Goal: Information Seeking & Learning: Learn about a topic

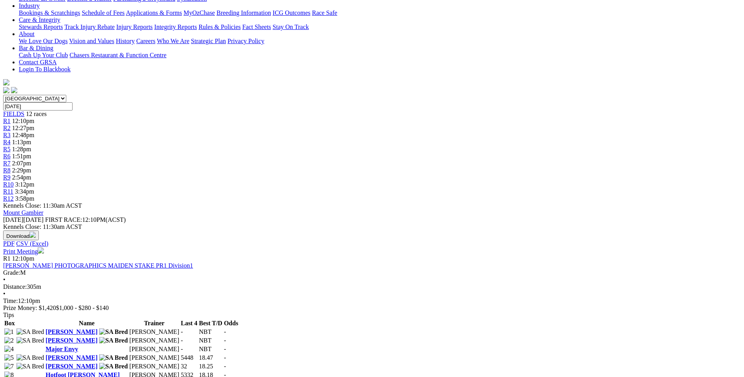
scroll to position [39, 0]
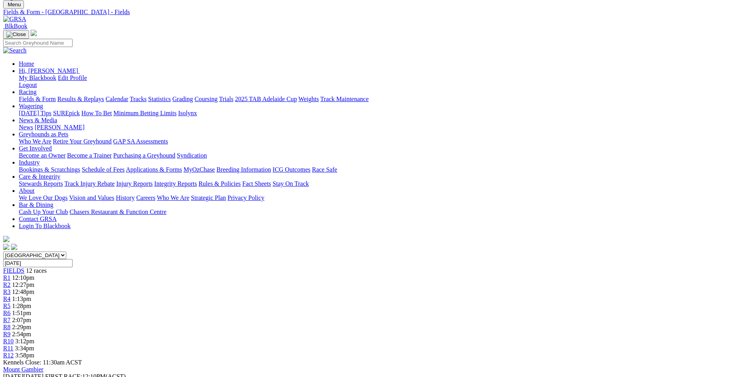
click at [11, 331] on span "R9" at bounding box center [6, 334] width 7 height 7
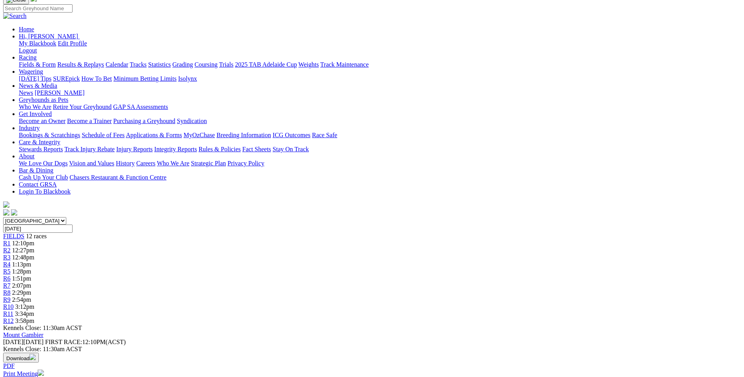
scroll to position [78, 0]
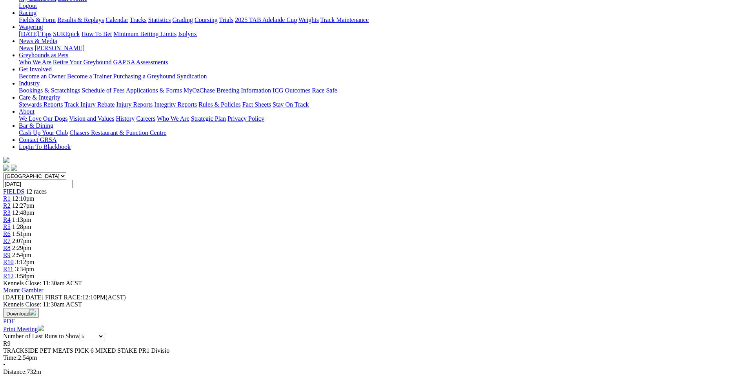
scroll to position [196, 0]
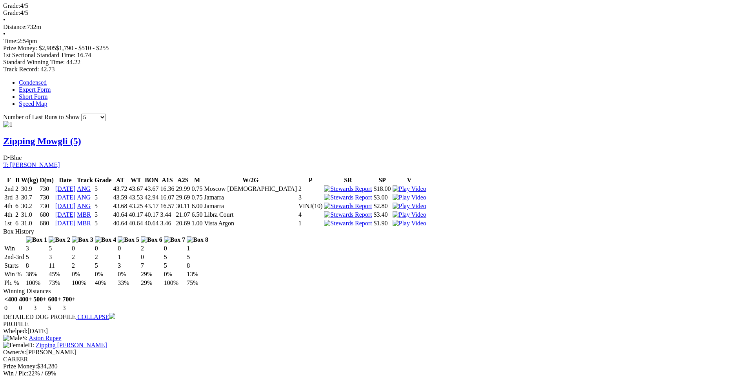
scroll to position [510, 0]
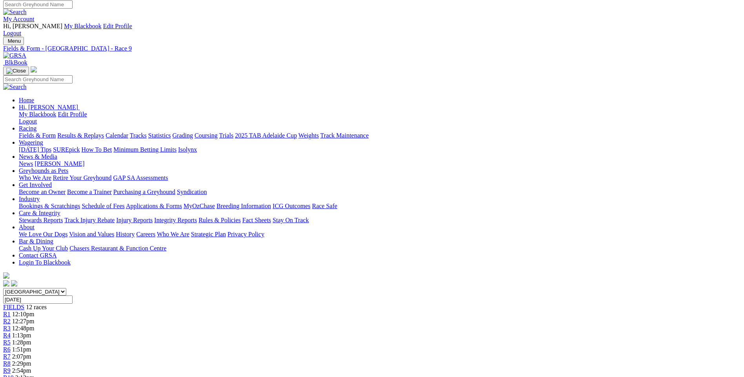
scroll to position [0, 0]
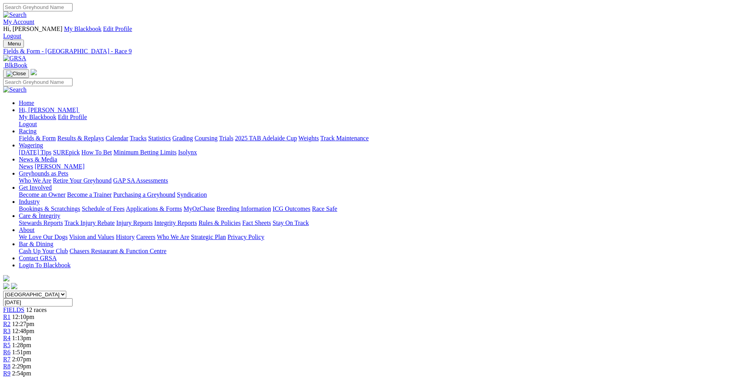
click at [193, 135] on link "Grading" at bounding box center [183, 138] width 20 height 7
